Goal: Transaction & Acquisition: Purchase product/service

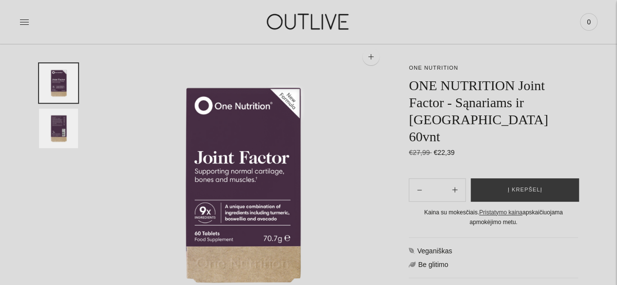
scroll to position [49, 0]
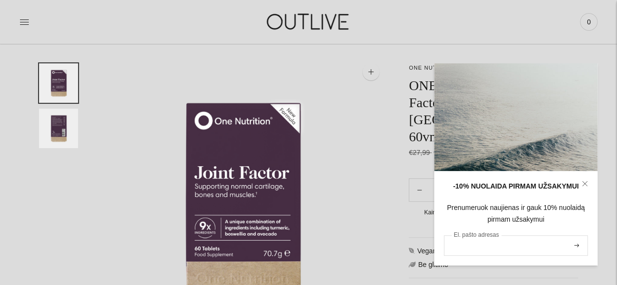
click at [514, 247] on input "El. pašto adresas" at bounding box center [516, 246] width 144 height 20
click at [484, 247] on input "El. pašto adresas" at bounding box center [516, 246] width 144 height 20
type input "**********"
click at [577, 246] on icon "submit" at bounding box center [576, 245] width 5 height 3
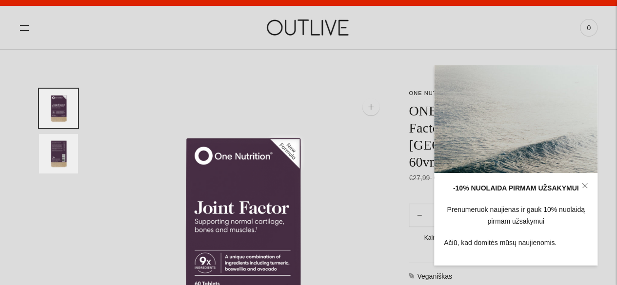
scroll to position [49, 0]
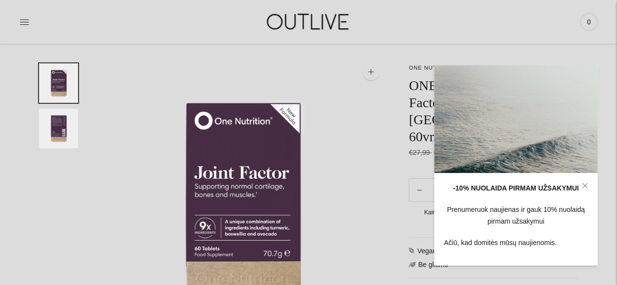
click at [547, 192] on div "-10% NUOLAIDA PIRMAM UŽSAKYMUI" at bounding box center [516, 189] width 144 height 12
click at [586, 184] on icon at bounding box center [584, 186] width 4 height 4
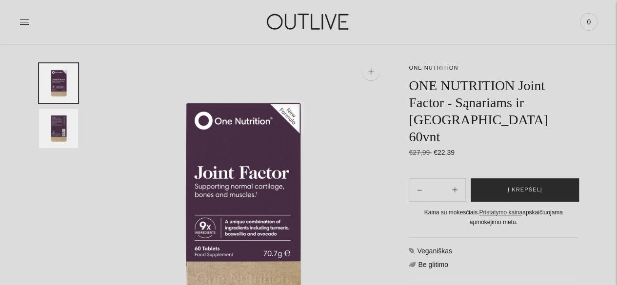
click at [508, 179] on button "Į krepšelį" at bounding box center [525, 190] width 108 height 23
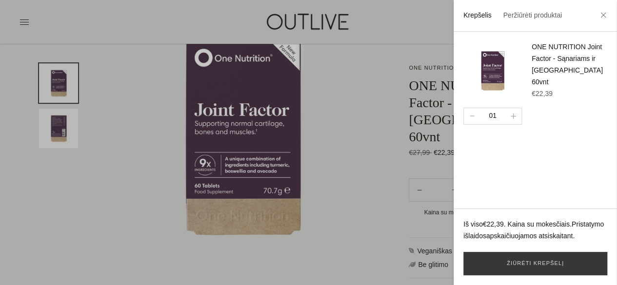
scroll to position [98, 0]
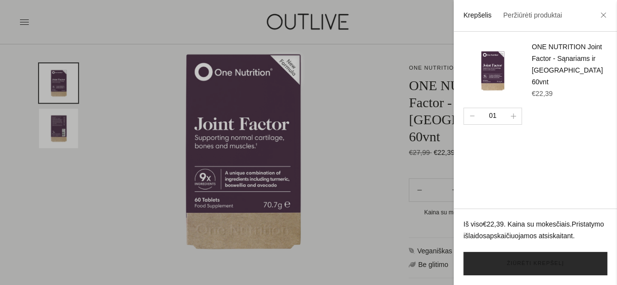
click at [547, 264] on link "Žiūrėti krepšelį" at bounding box center [535, 263] width 144 height 23
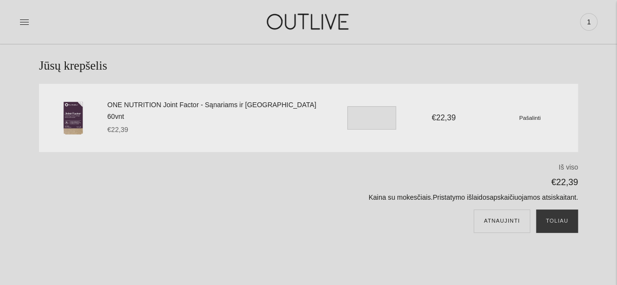
scroll to position [98, 0]
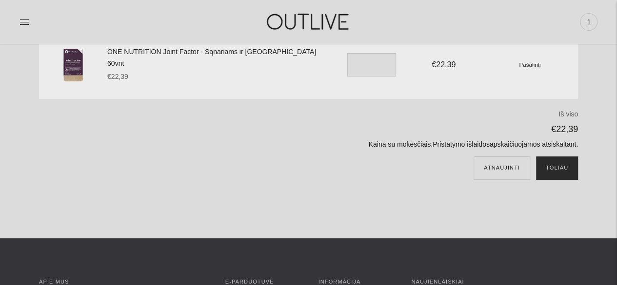
click at [564, 166] on button "Toliau" at bounding box center [557, 168] width 42 height 23
